Goal: Information Seeking & Learning: Learn about a topic

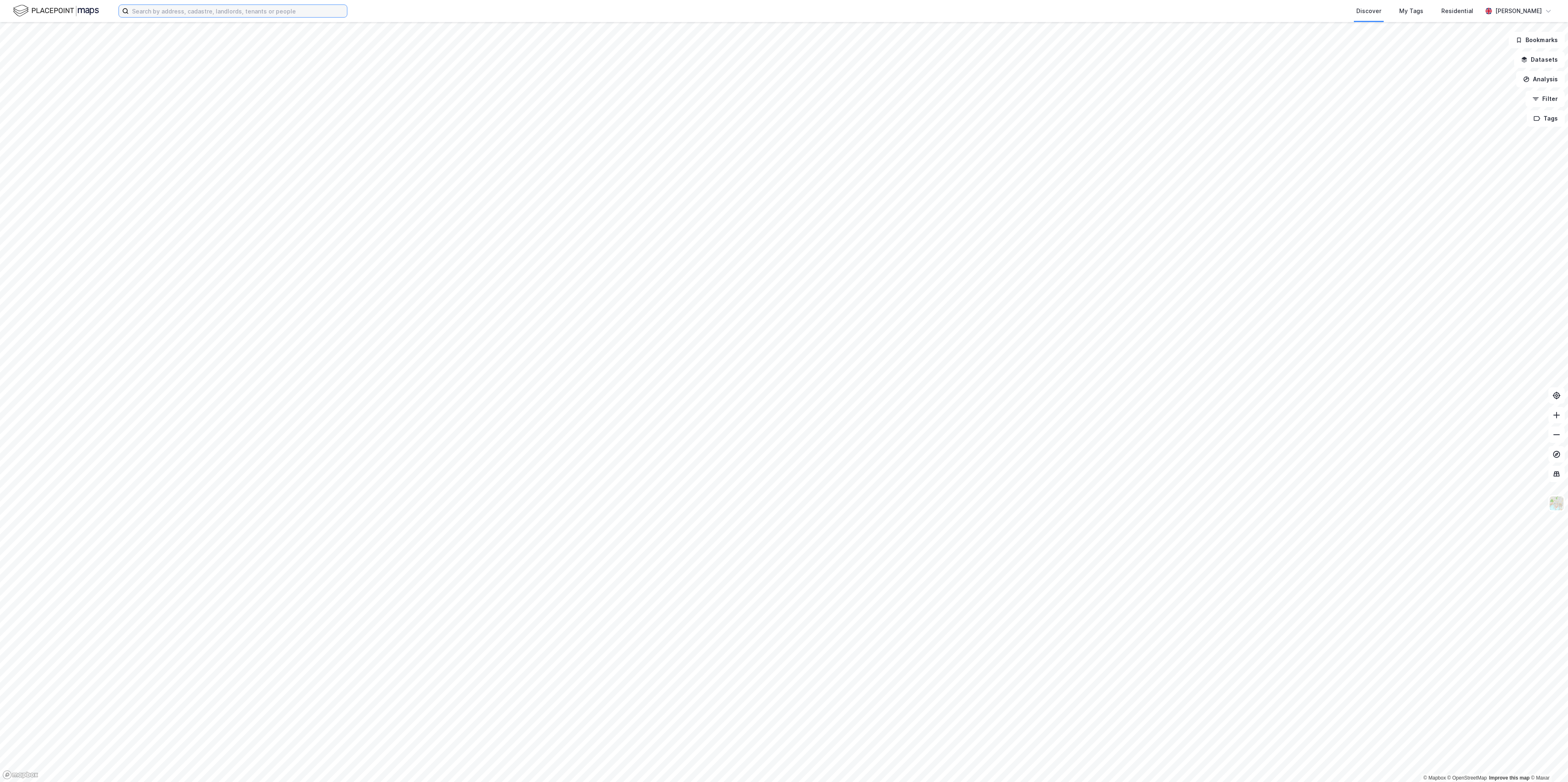
click at [179, 13] on input at bounding box center [238, 11] width 218 height 12
click at [204, 9] on input at bounding box center [238, 11] width 218 height 12
paste input "Borgeskogen 15"
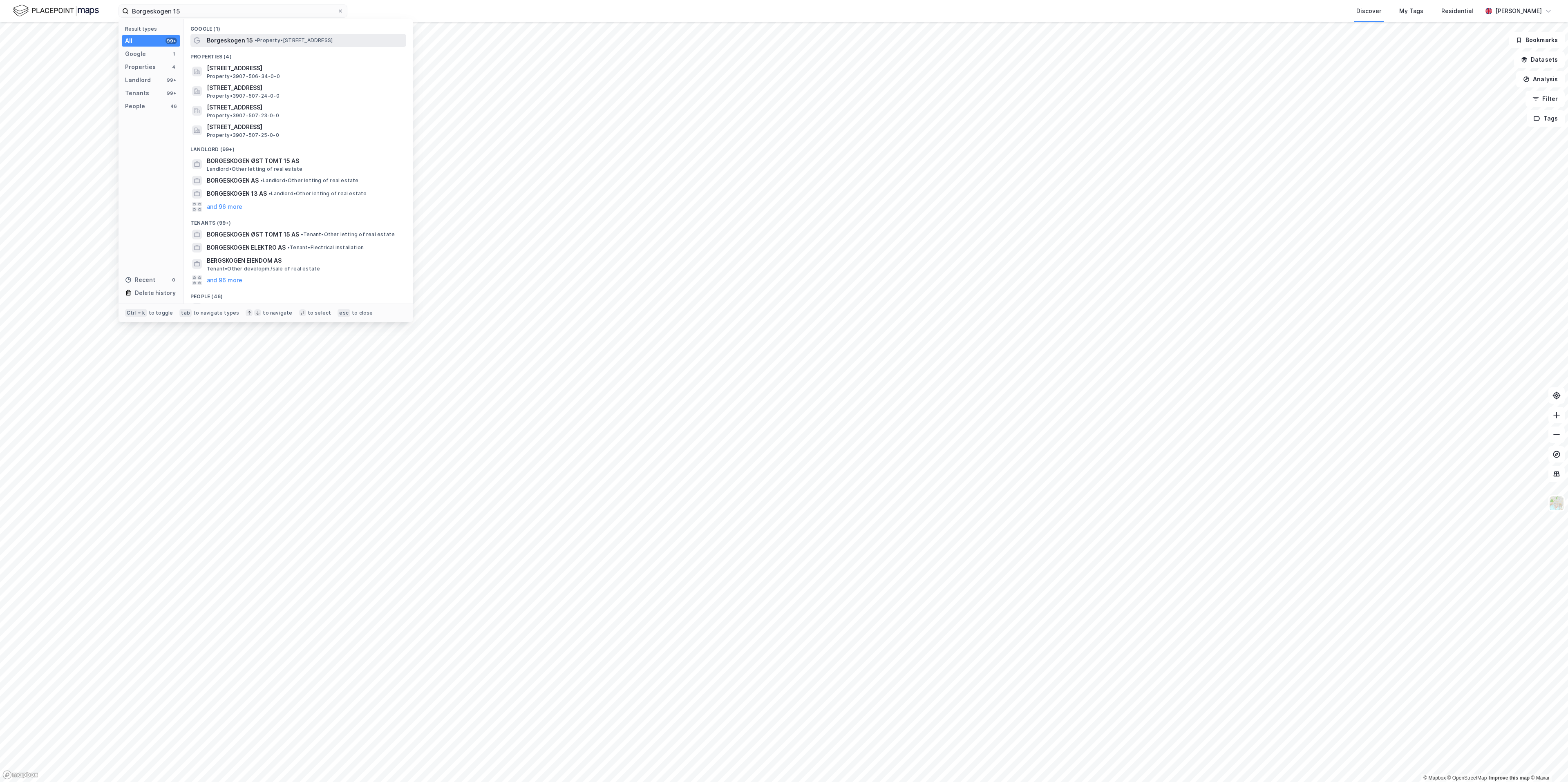
click at [236, 42] on span "Borgeskogen 15" at bounding box center [229, 41] width 46 height 10
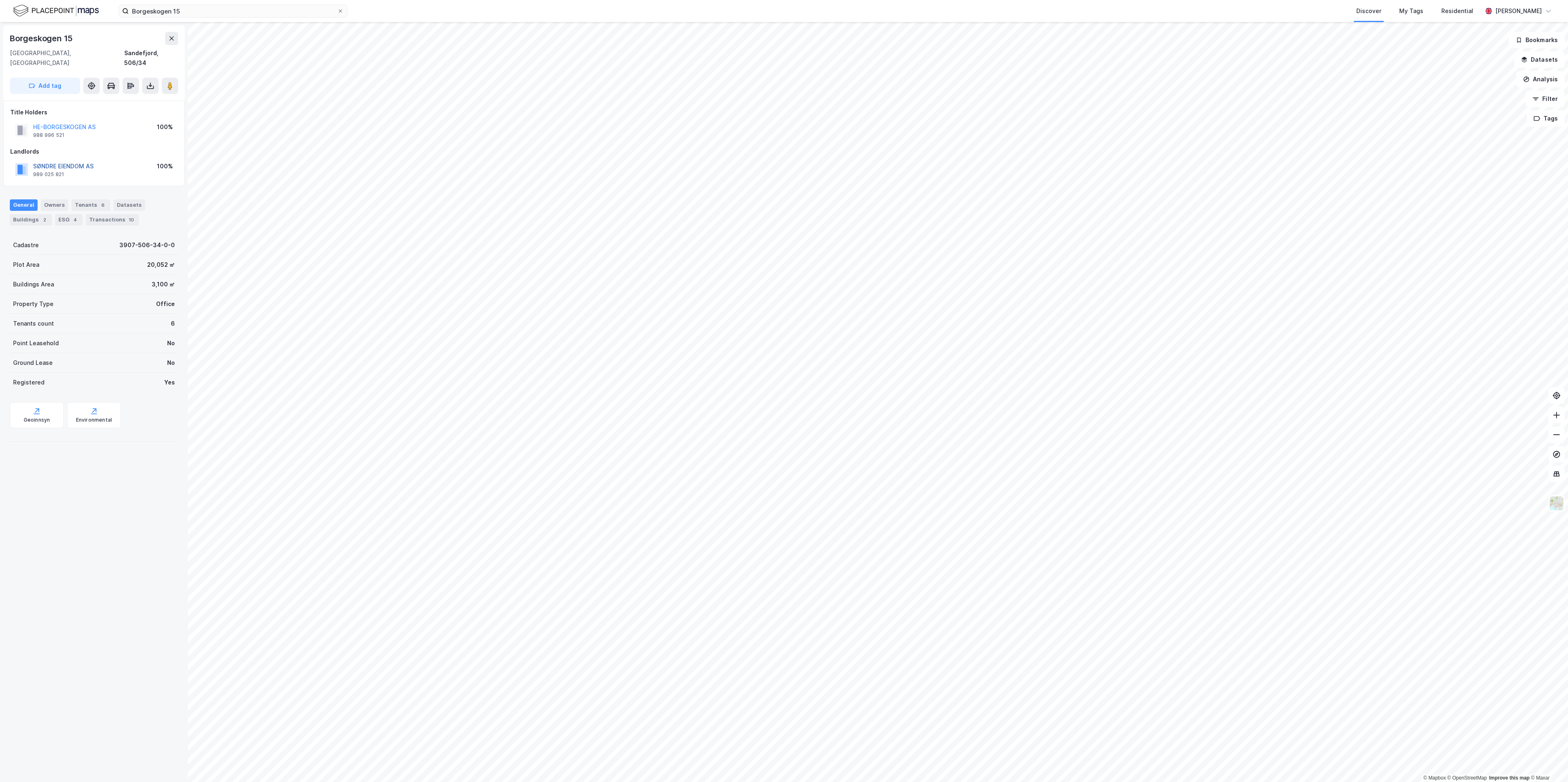
click at [0, 0] on button "SØNDRE EIENDOM AS" at bounding box center [0, 0] width 0 height 0
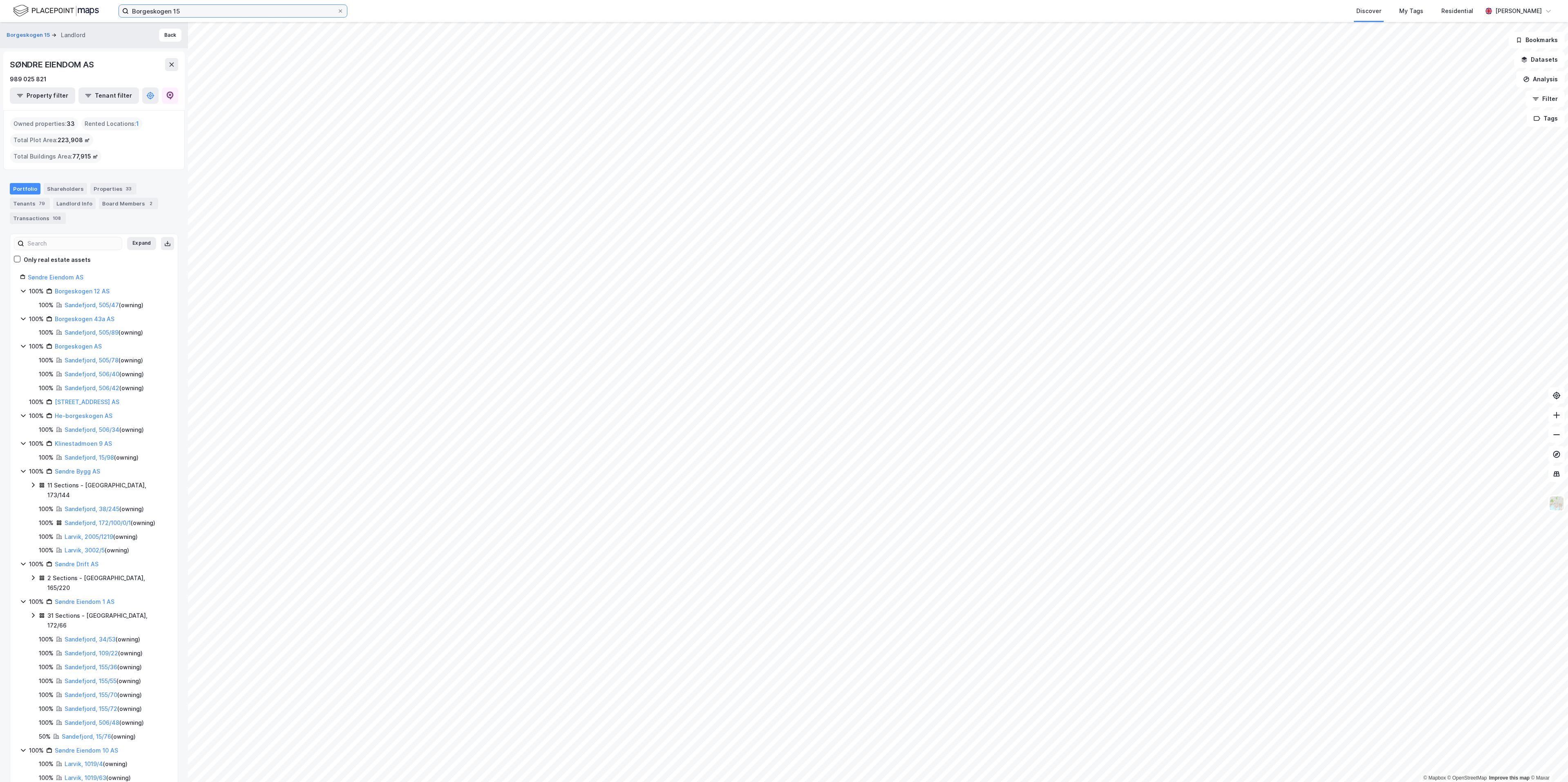
click at [263, 10] on input "Borgeskogen 15" at bounding box center [233, 11] width 208 height 12
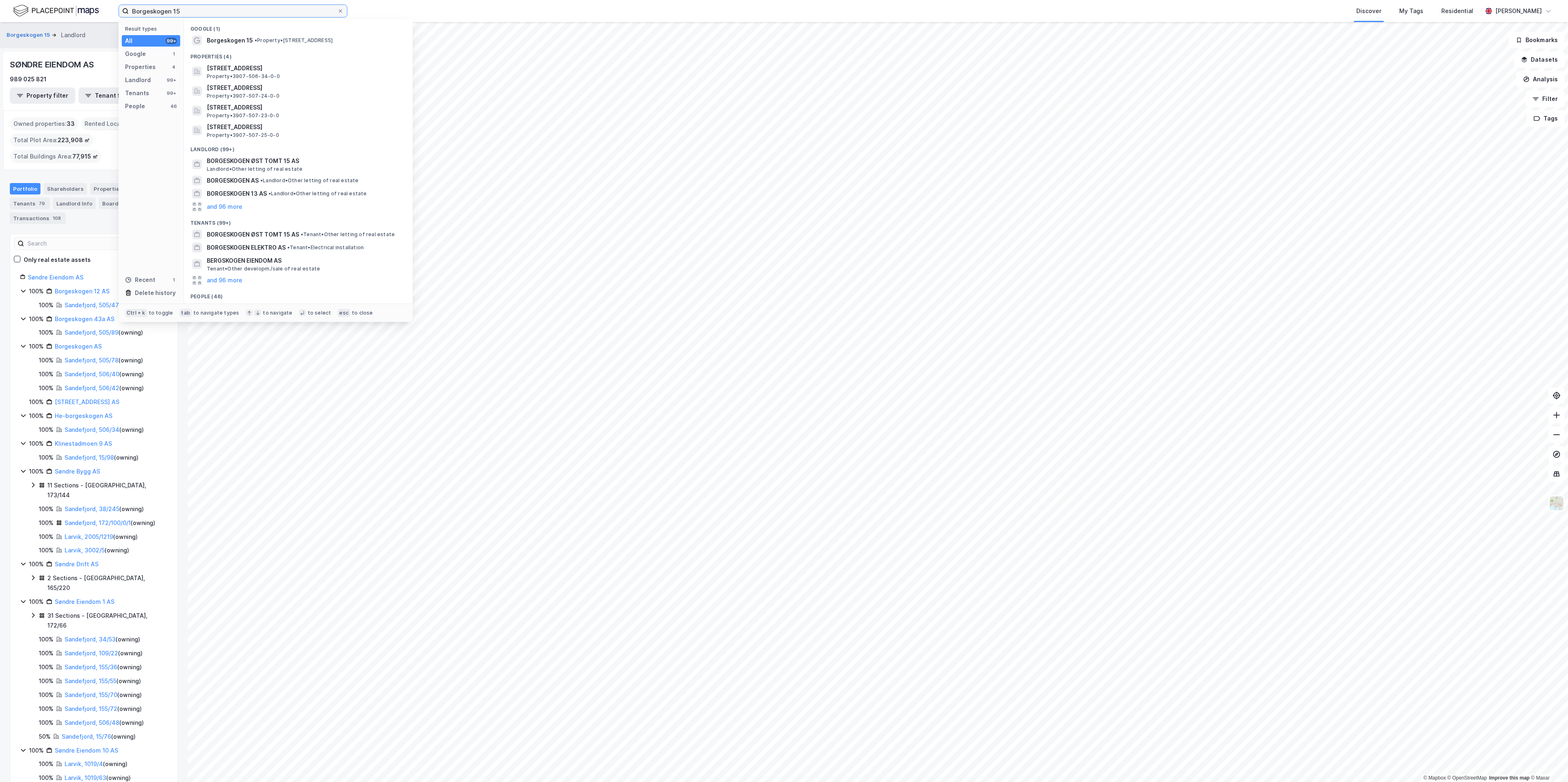
click at [263, 10] on input "Borgeskogen 15" at bounding box center [233, 11] width 208 height 12
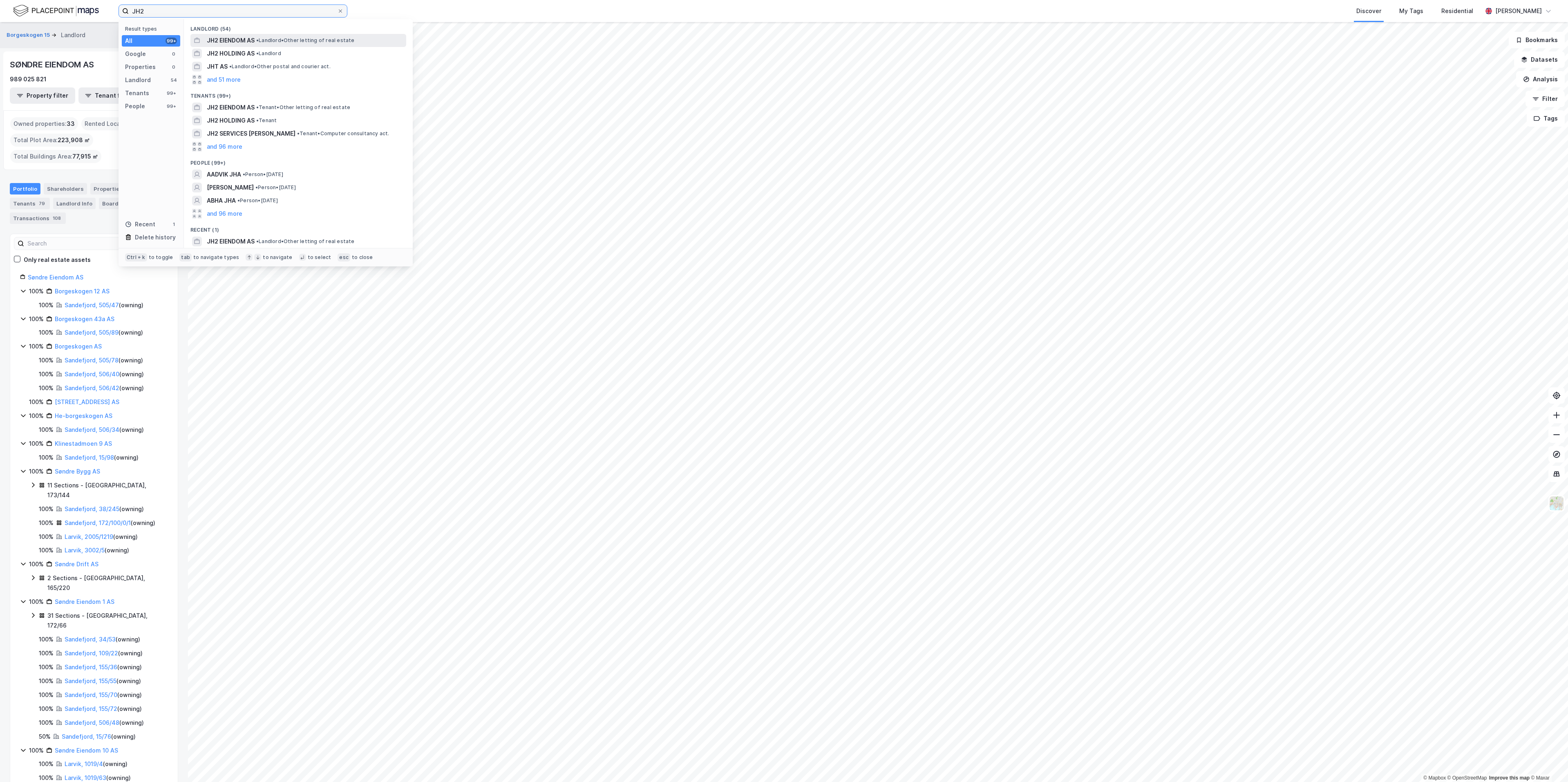
type input "JH2"
click at [234, 44] on span "JH2 EIENDOM AS" at bounding box center [230, 41] width 47 height 10
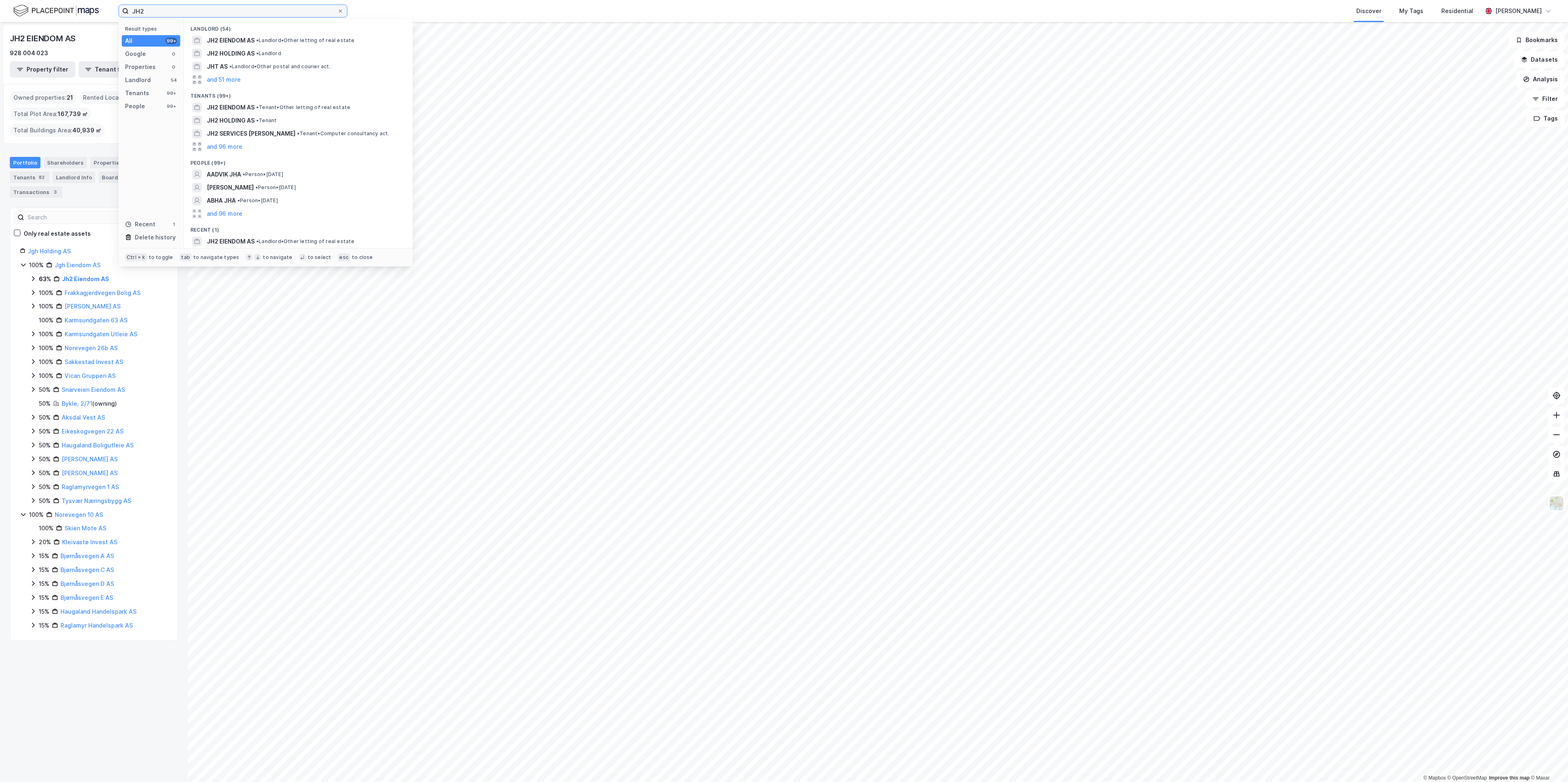
click at [168, 14] on input "JH2" at bounding box center [233, 11] width 208 height 12
